Goal: Find specific page/section: Find specific page/section

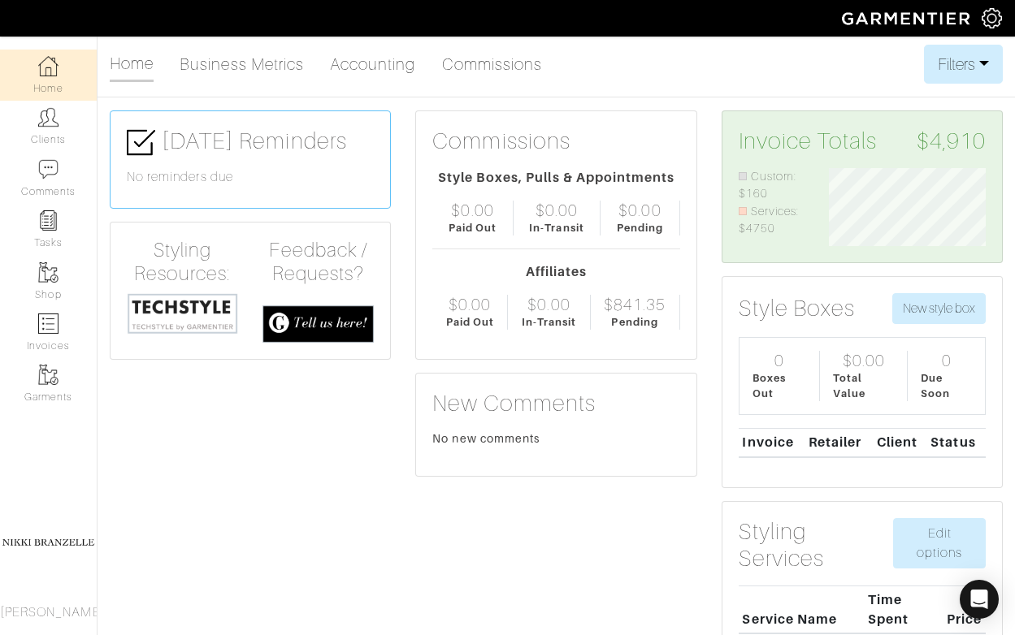
scroll to position [78, 181]
click at [50, 129] on link "Clients" at bounding box center [48, 126] width 97 height 51
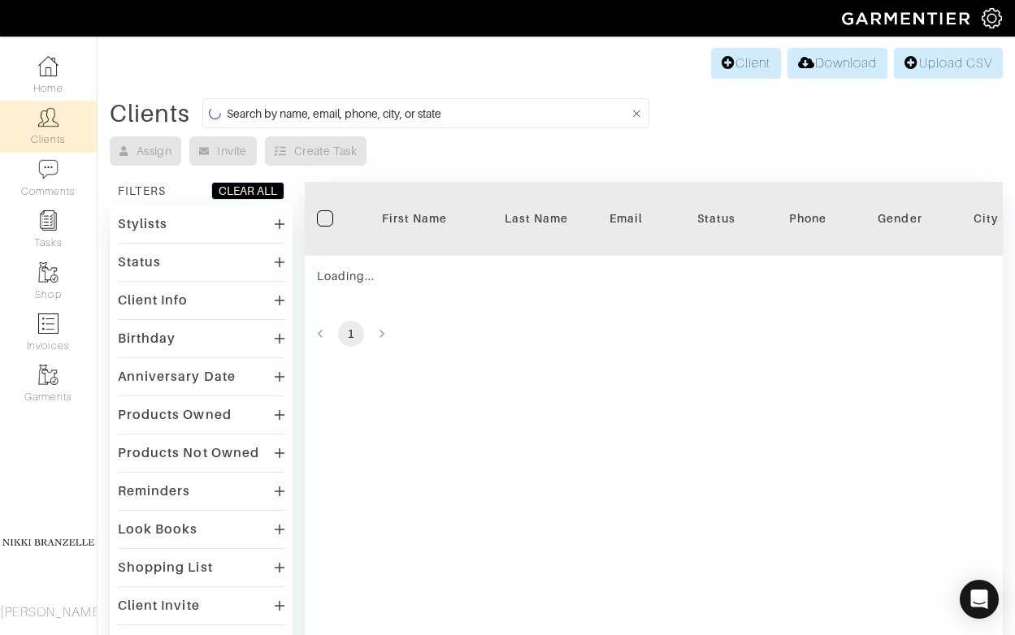
click at [336, 114] on input at bounding box center [428, 113] width 403 height 20
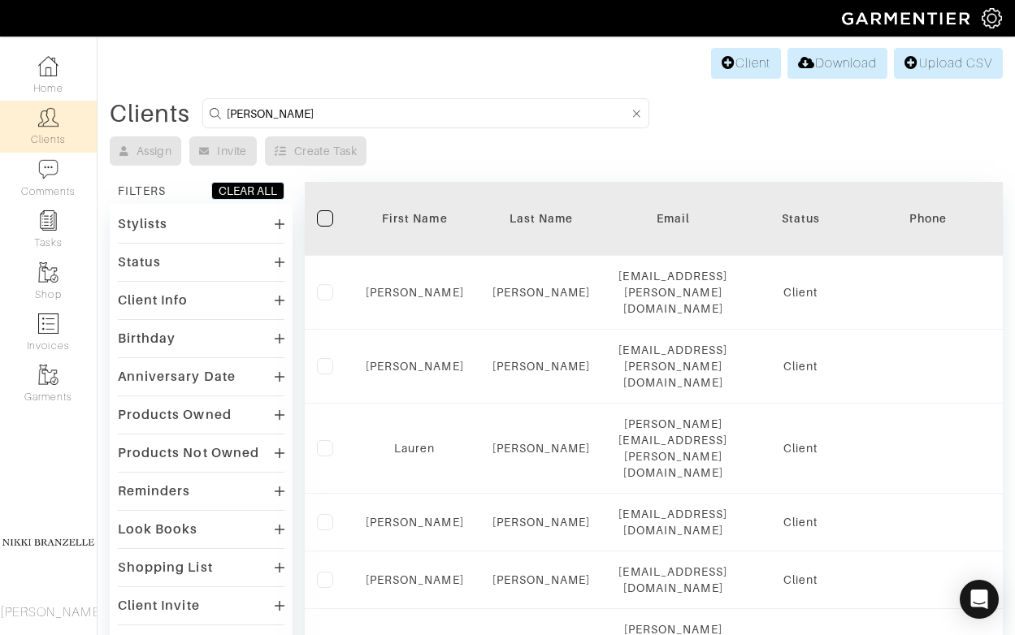
type input "sonya"
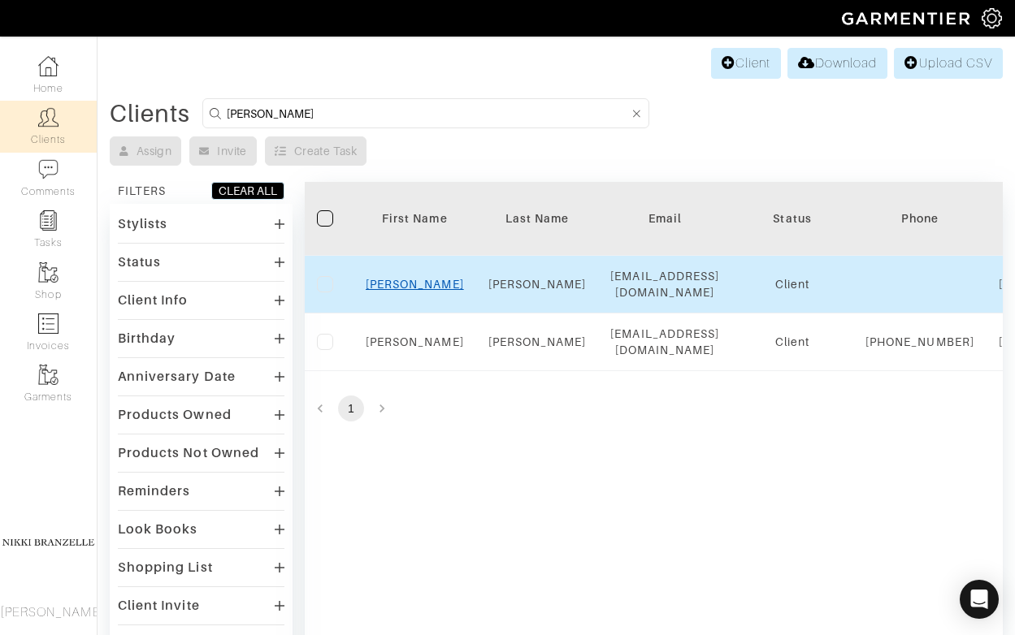
click at [416, 285] on link "Sonya" at bounding box center [415, 284] width 98 height 13
